Goal: Book appointment/travel/reservation

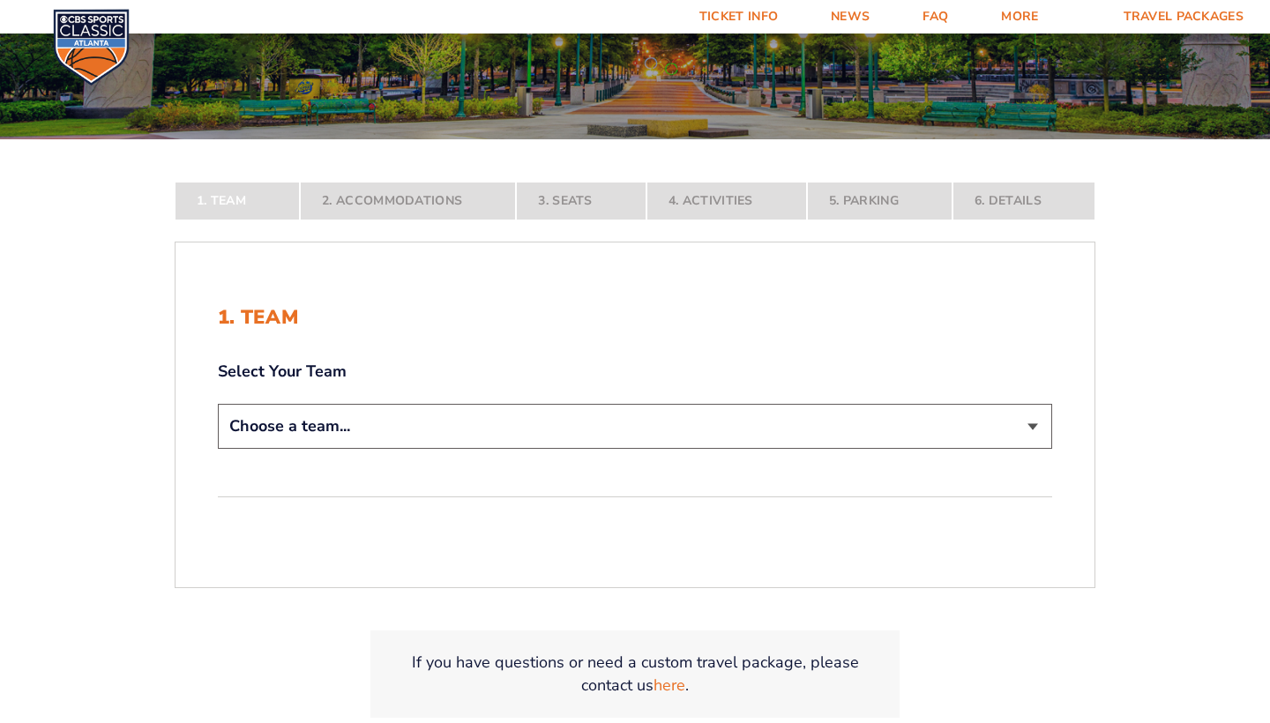
scroll to position [256, 0]
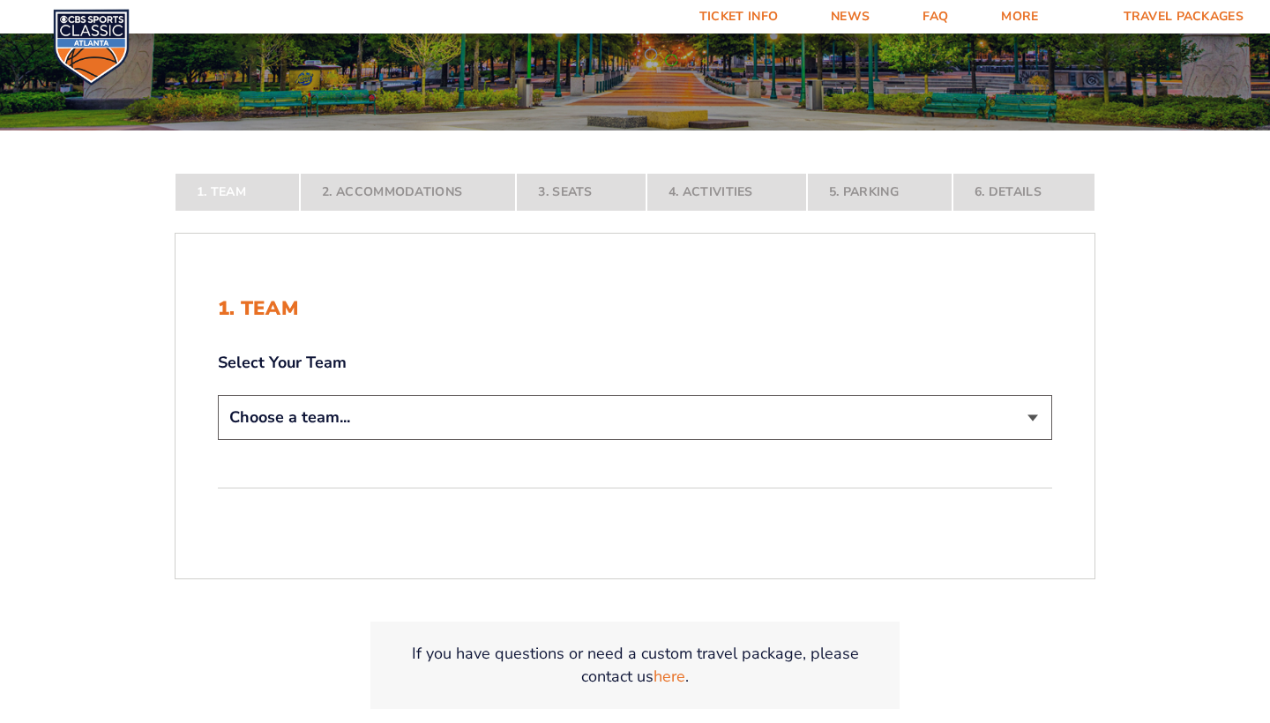
click at [999, 418] on select "Choose a team... [US_STATE] Wildcats [US_STATE] State Buckeyes [US_STATE] Tar H…" at bounding box center [635, 417] width 834 height 45
select select "12756"
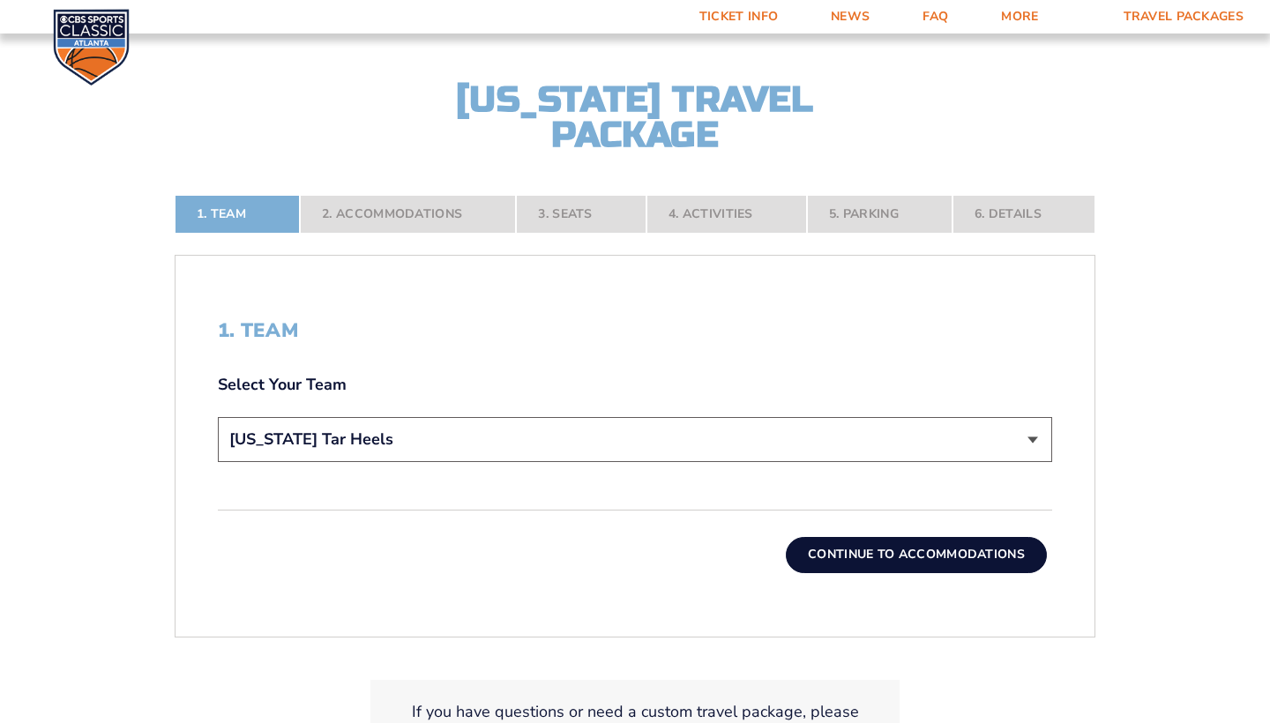
scroll to position [361, 0]
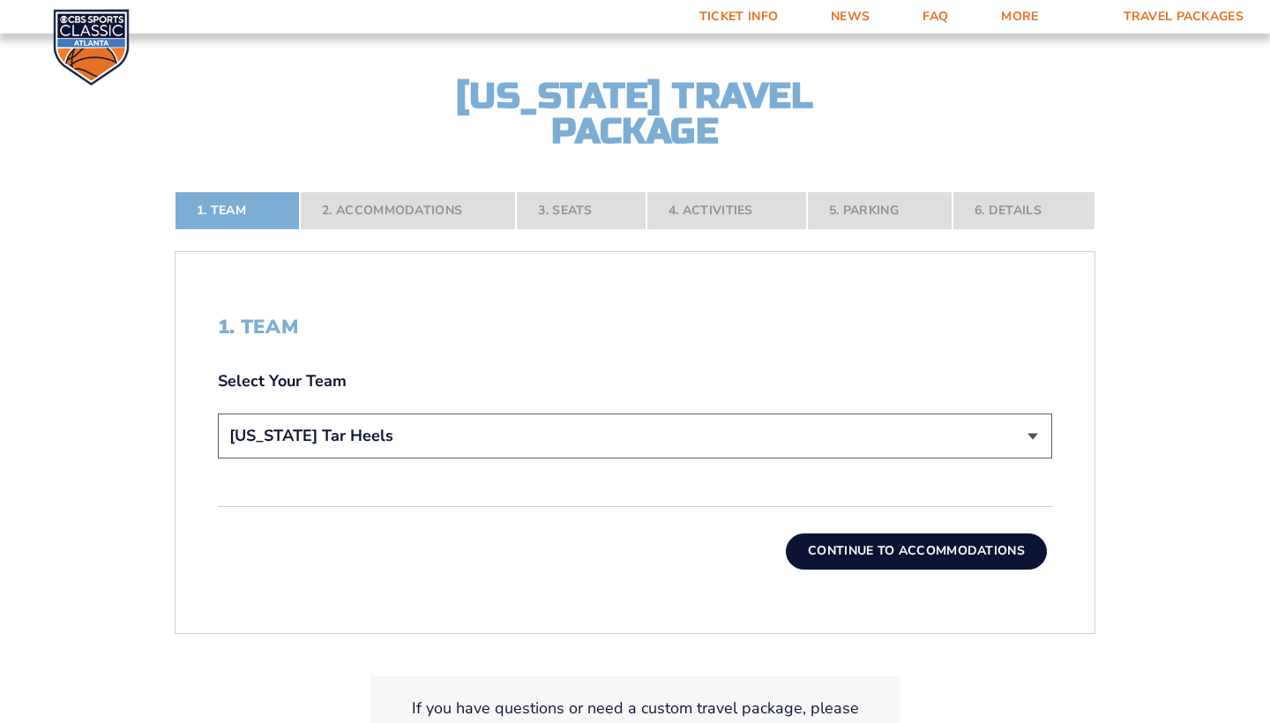
click at [828, 554] on button "Continue To Accommodations" at bounding box center [916, 551] width 261 height 35
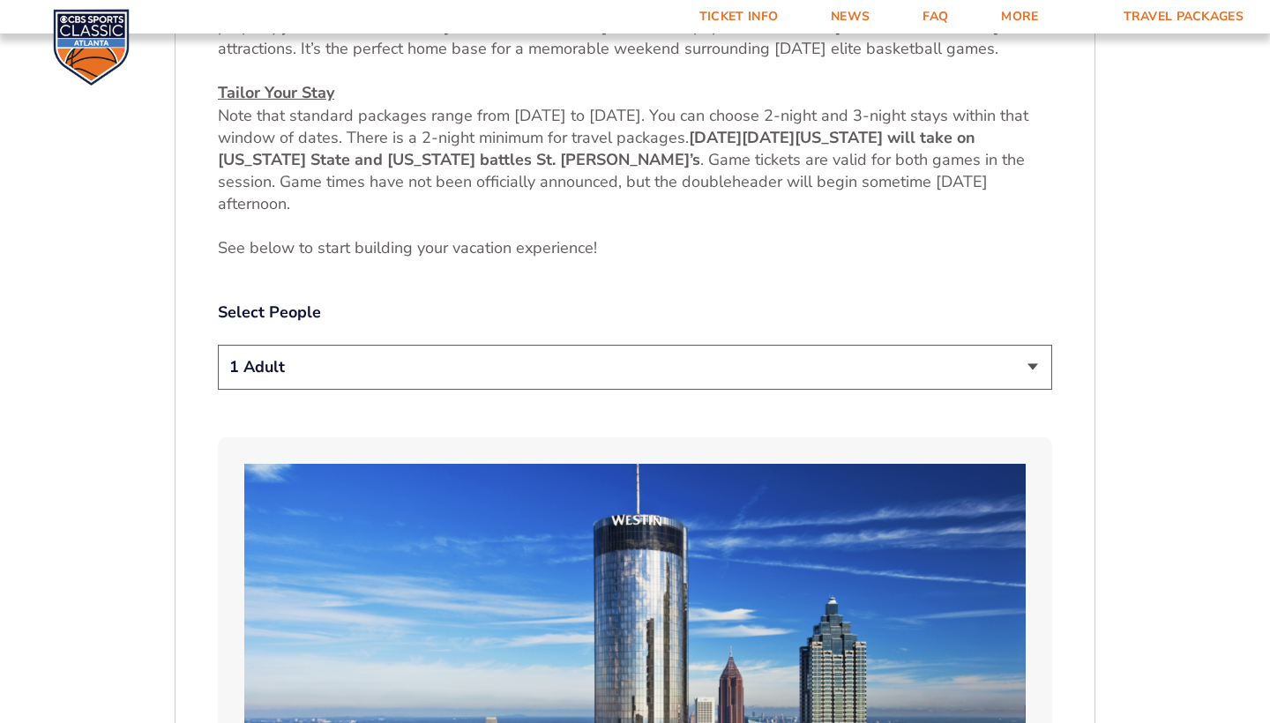
scroll to position [833, 0]
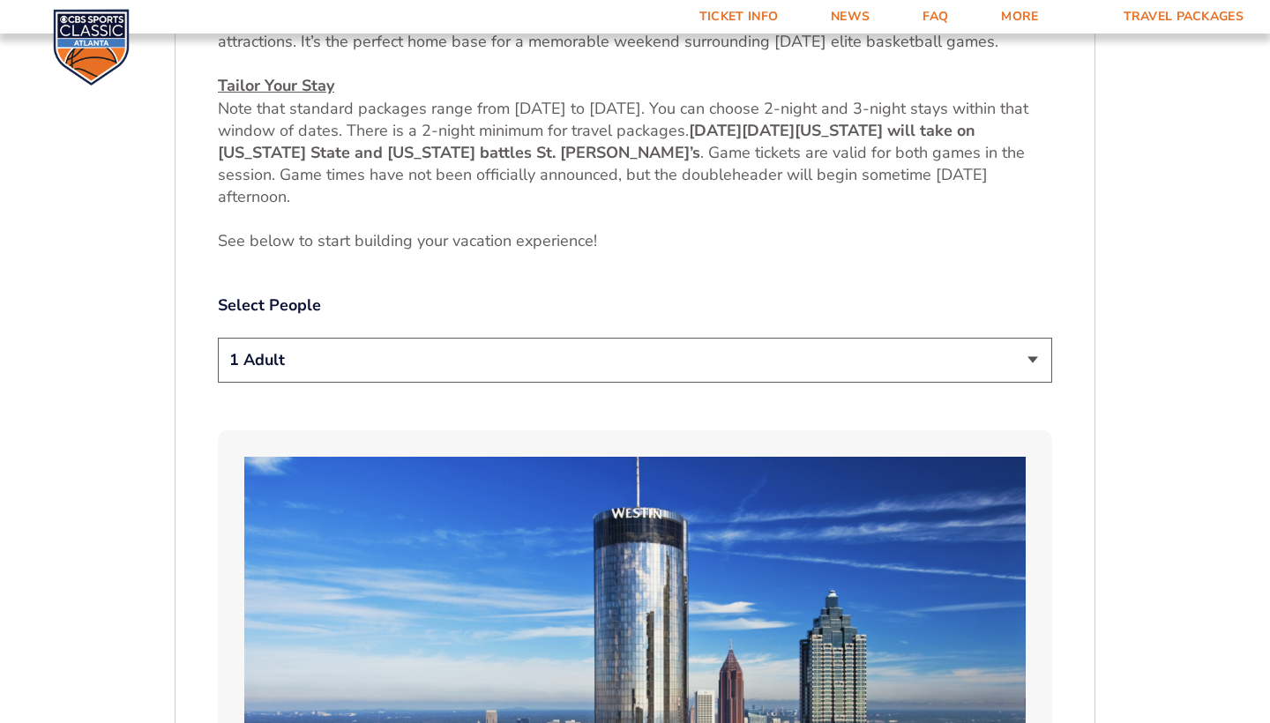
select select "2 Adults"
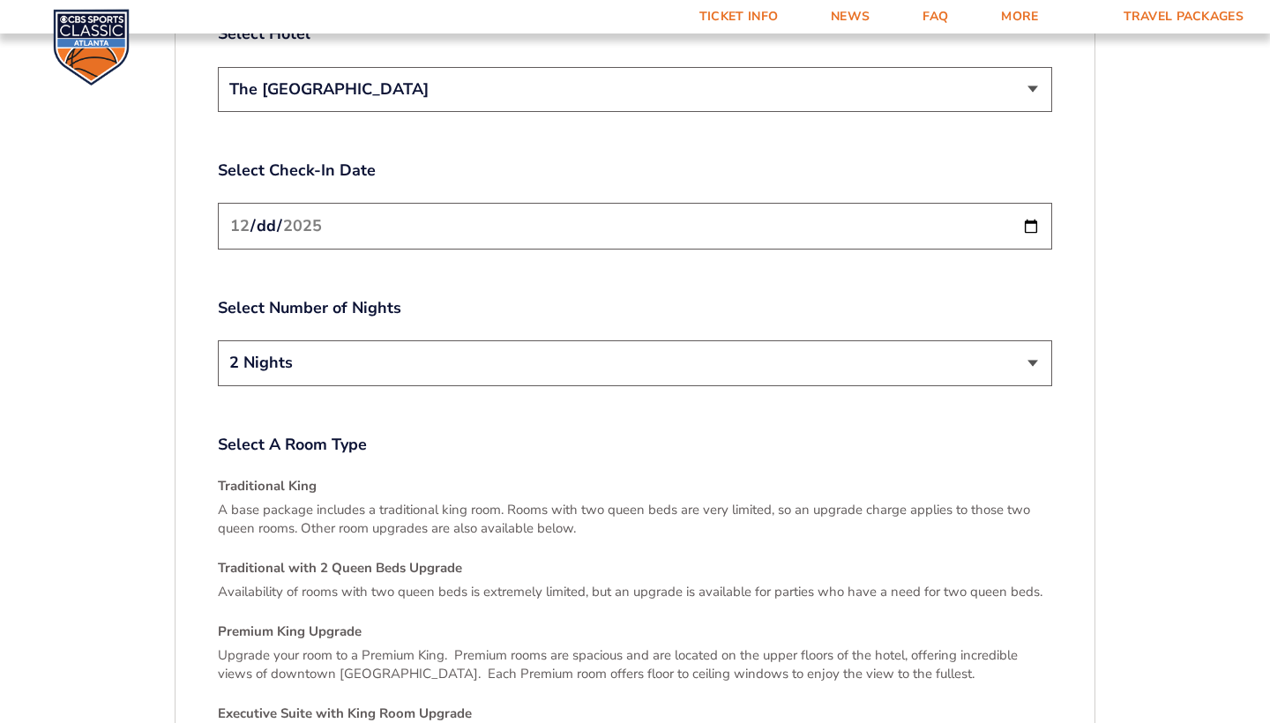
scroll to position [2222, 0]
click at [1001, 202] on input "[DATE]" at bounding box center [635, 225] width 834 height 47
click at [487, 231] on input "[DATE]" at bounding box center [635, 225] width 834 height 47
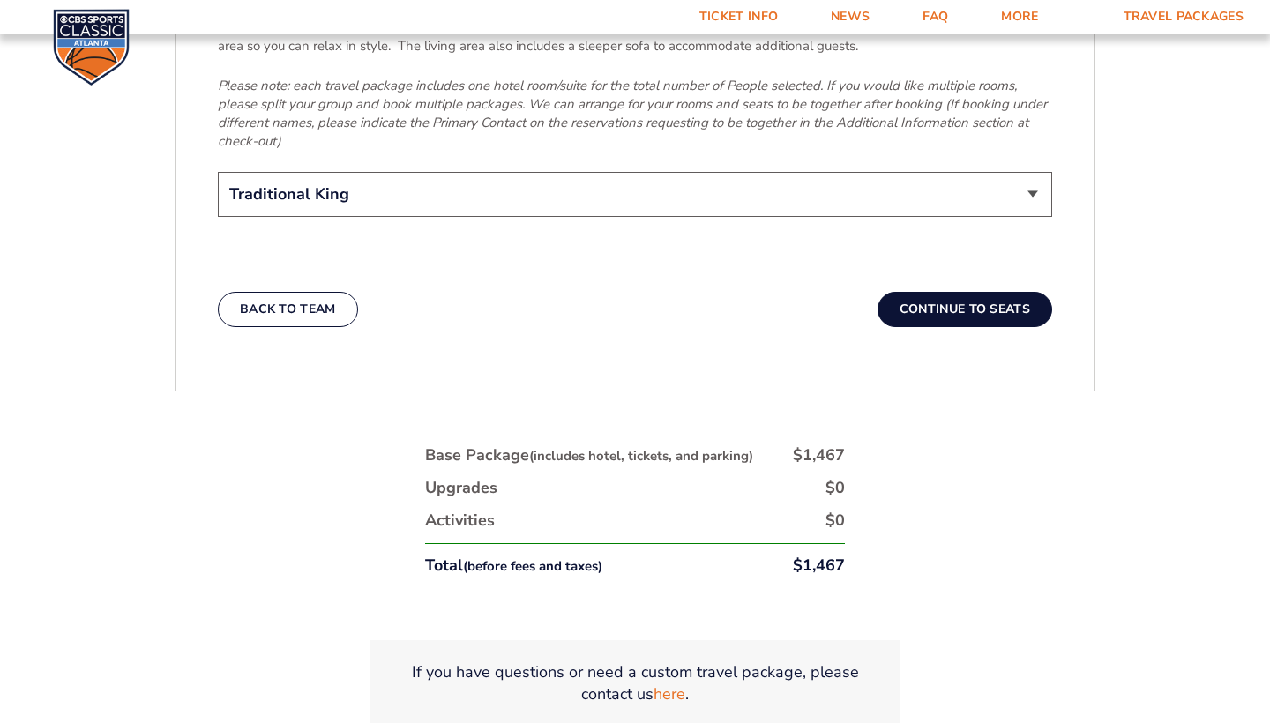
scroll to position [2959, 0]
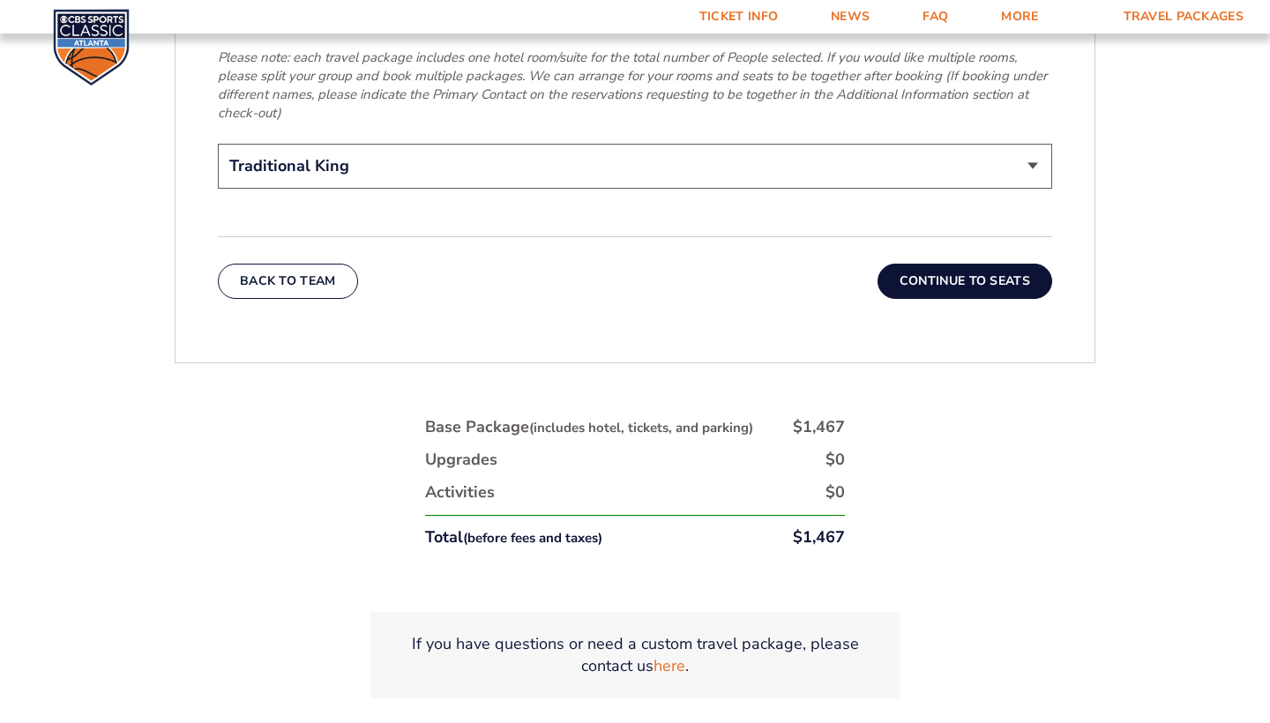
click at [939, 264] on button "Continue To Seats" at bounding box center [965, 281] width 175 height 35
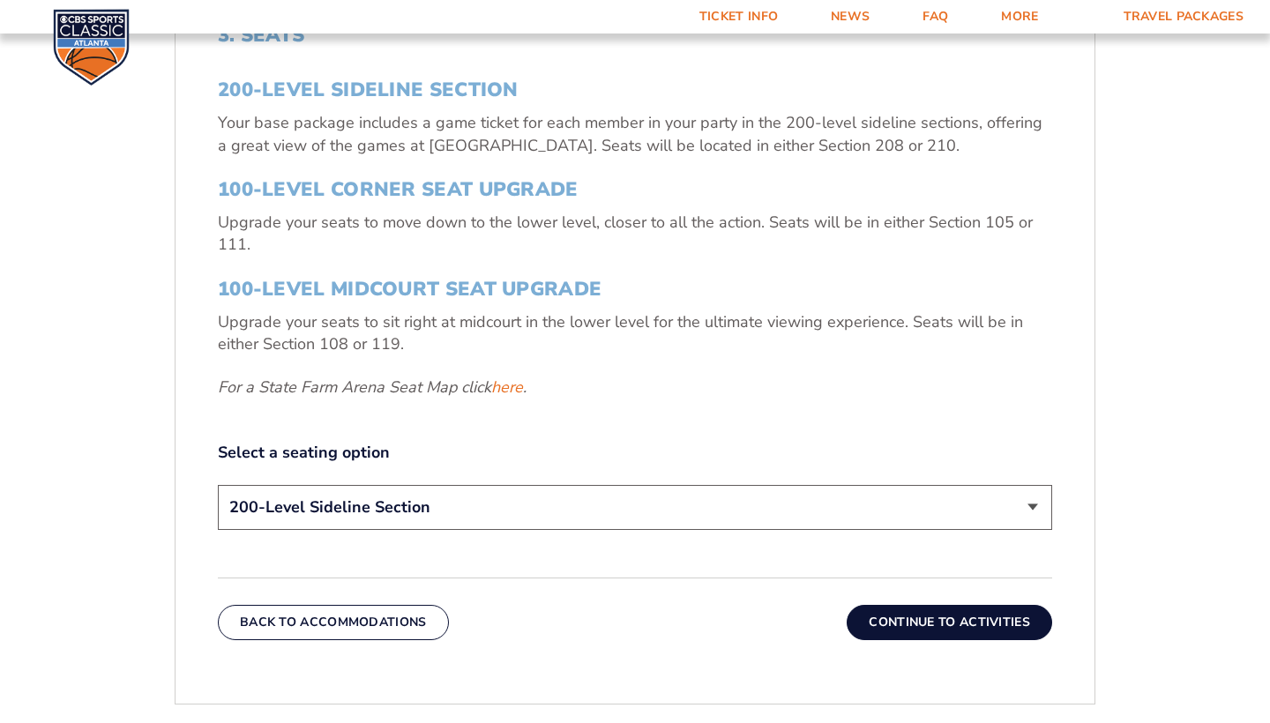
scroll to position [673, 0]
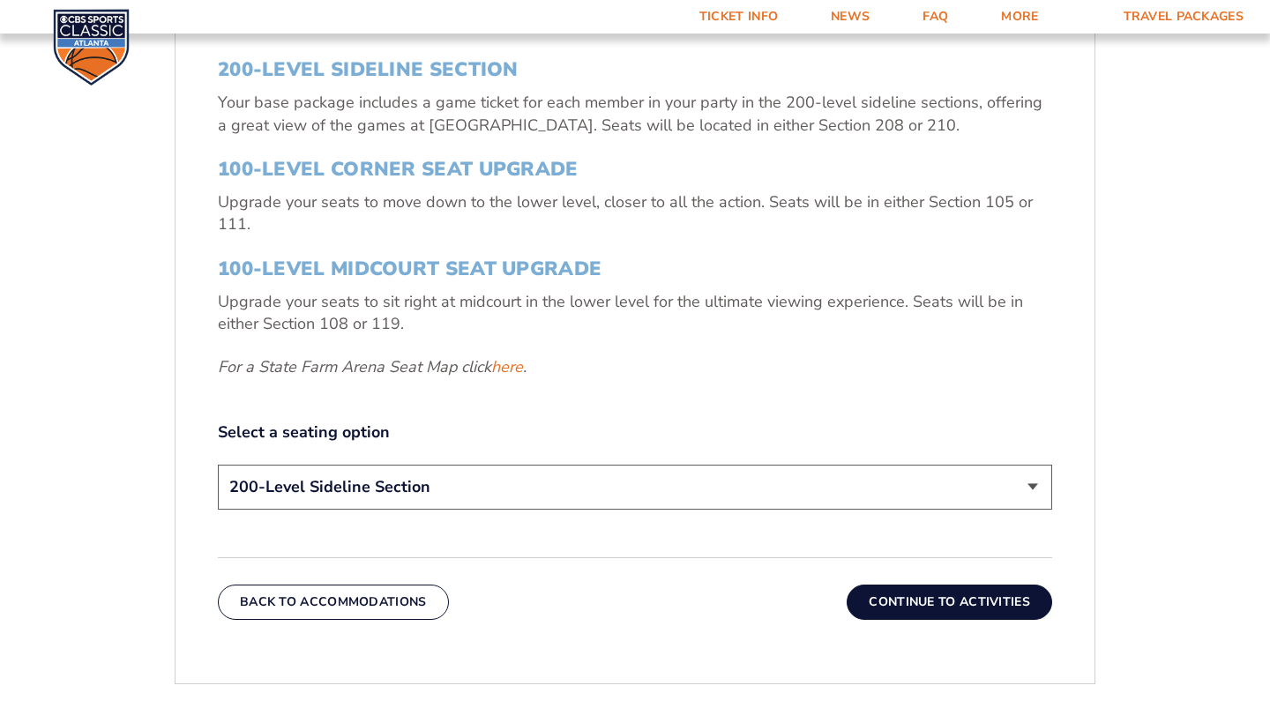
click at [1023, 486] on select "200-Level Sideline Section 100-Level Corner Seat Upgrade (+$120 per person) 100…" at bounding box center [635, 487] width 834 height 45
click at [962, 593] on button "Continue To Activities" at bounding box center [950, 602] width 206 height 35
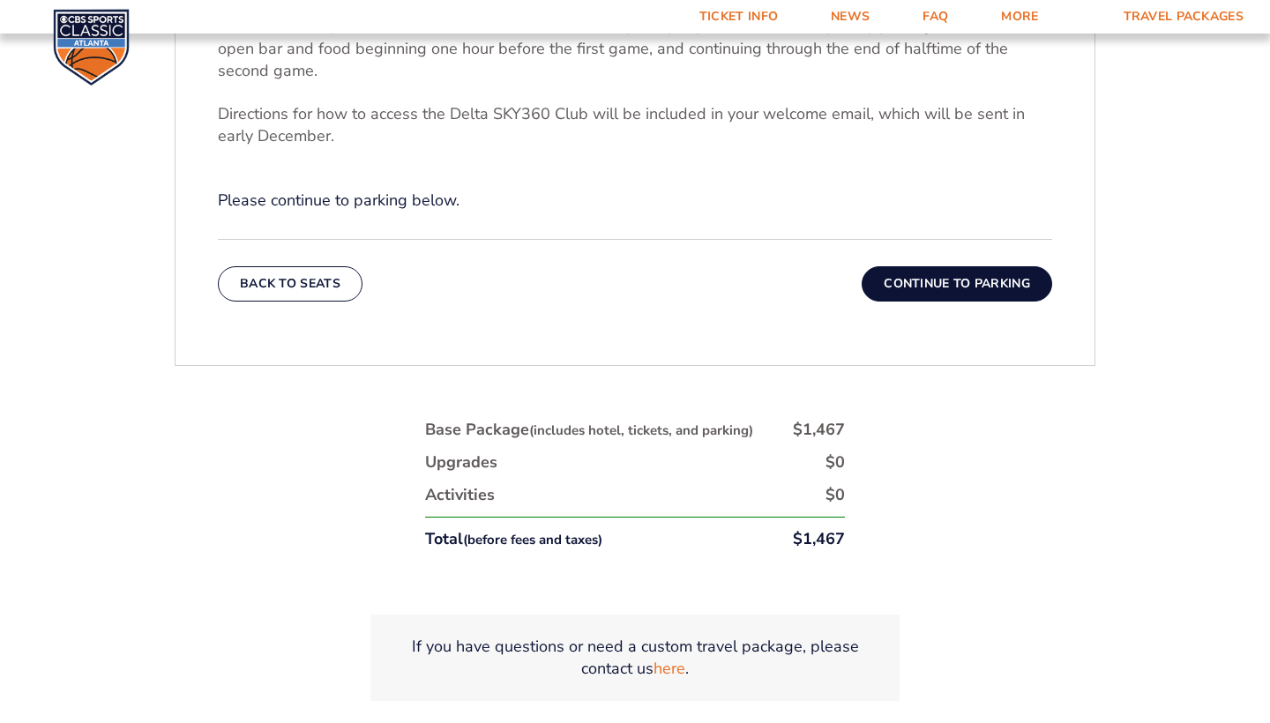
scroll to position [782, 0]
click at [938, 284] on button "Continue To Parking" at bounding box center [957, 282] width 191 height 35
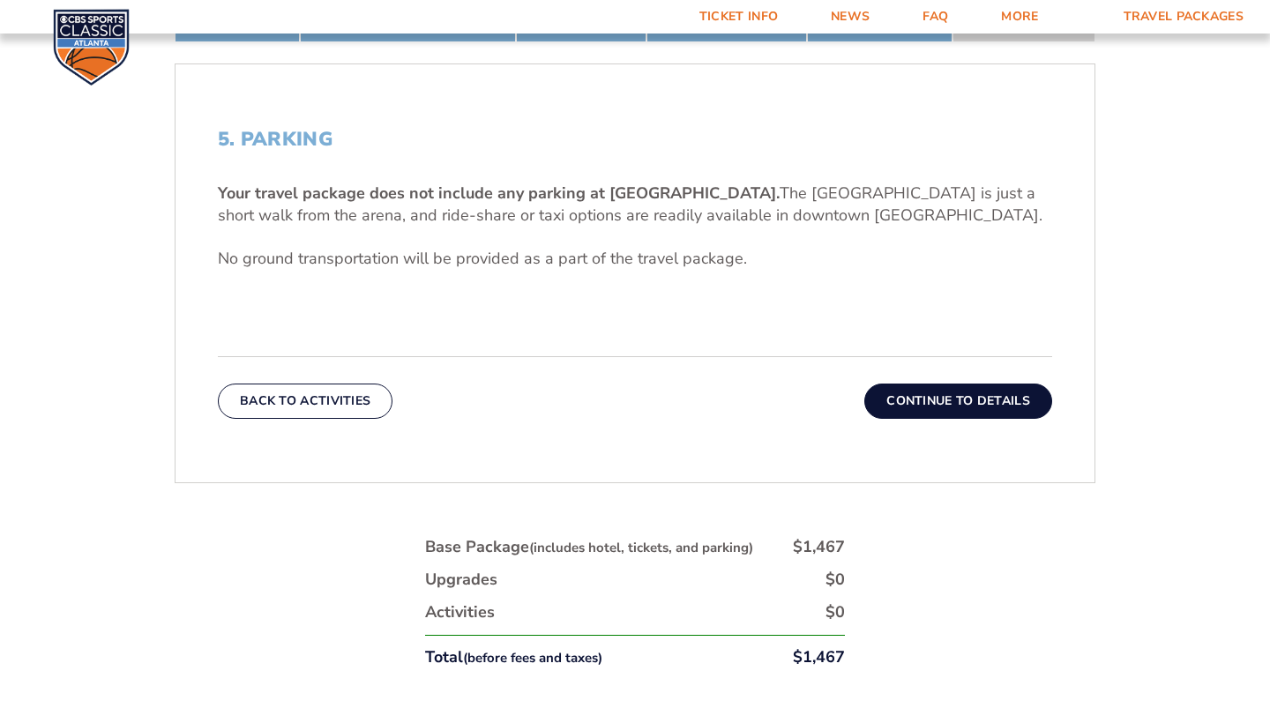
scroll to position [548, 0]
click at [948, 394] on button "Continue To Details" at bounding box center [958, 402] width 188 height 35
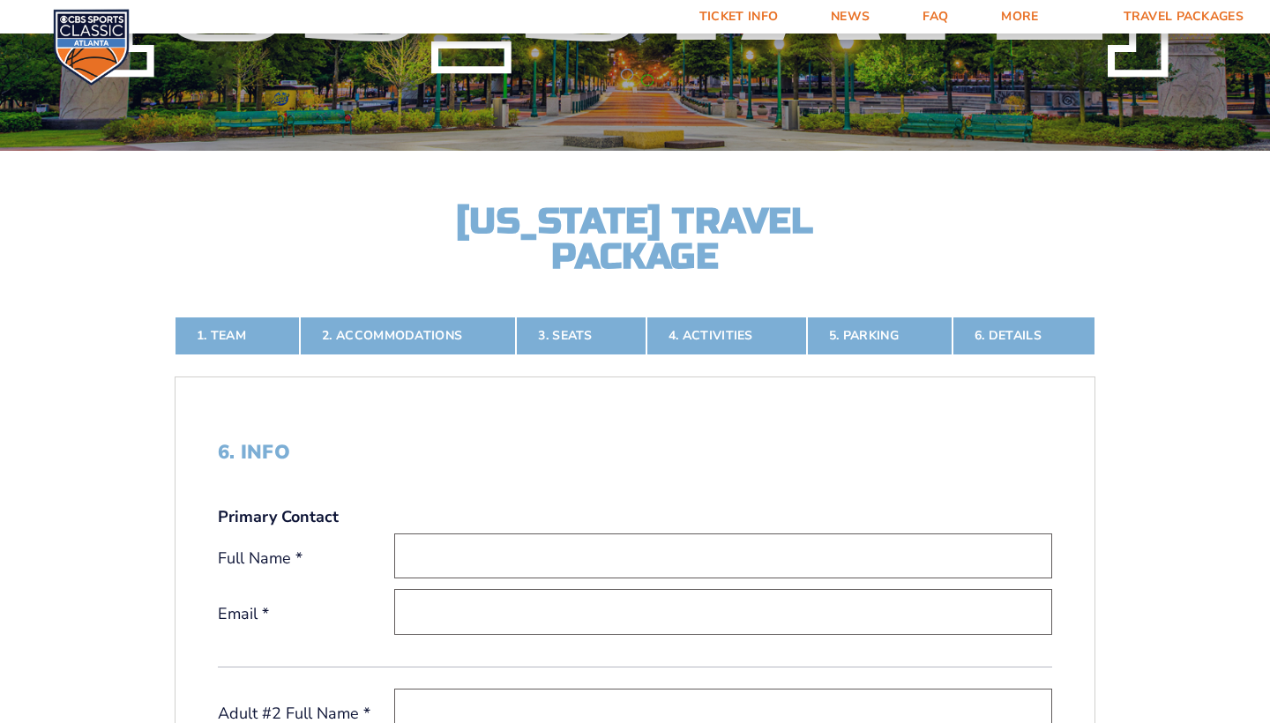
scroll to position [242, 0]
